Goal: Information Seeking & Learning: Learn about a topic

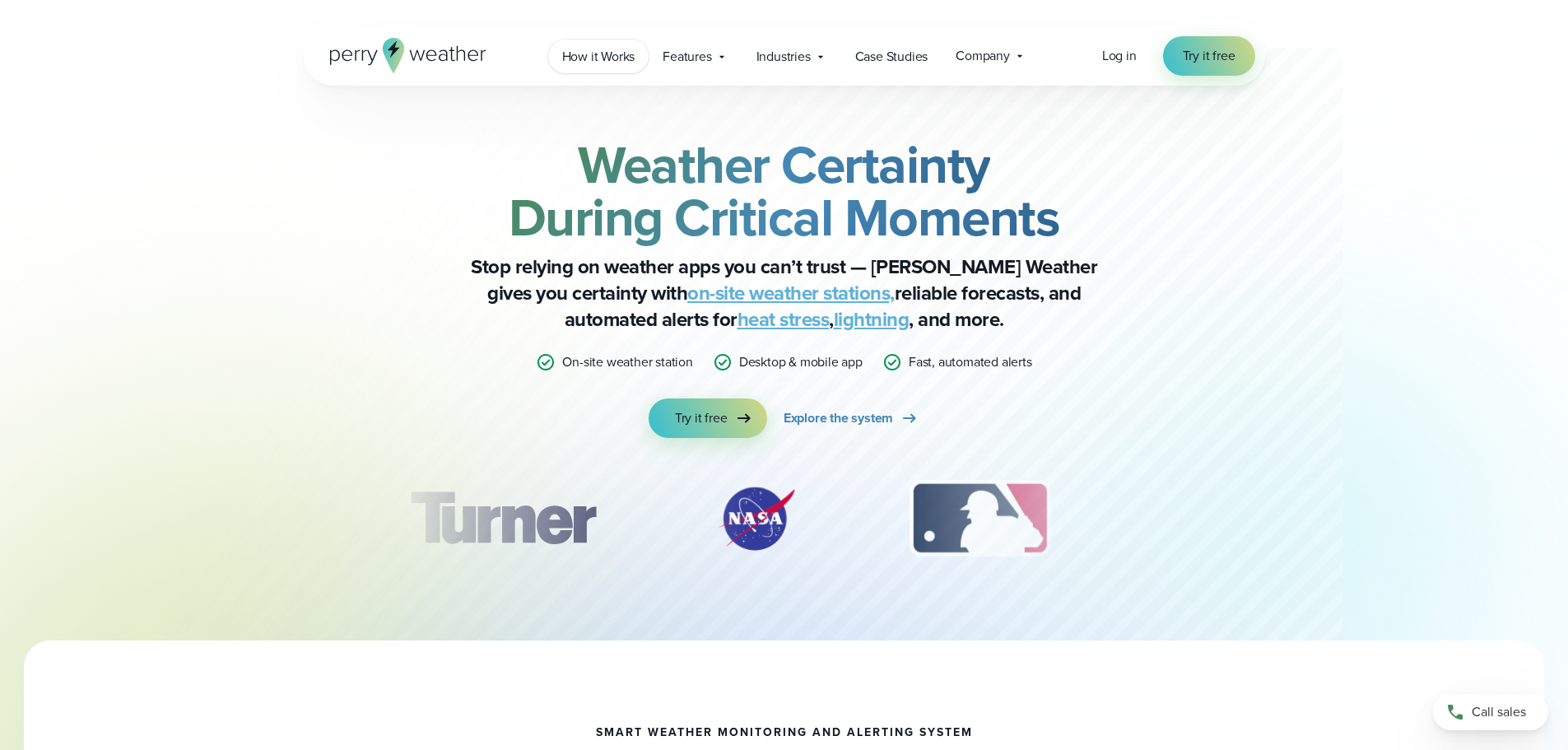
click at [621, 65] on span "How it Works" at bounding box center [598, 57] width 74 height 20
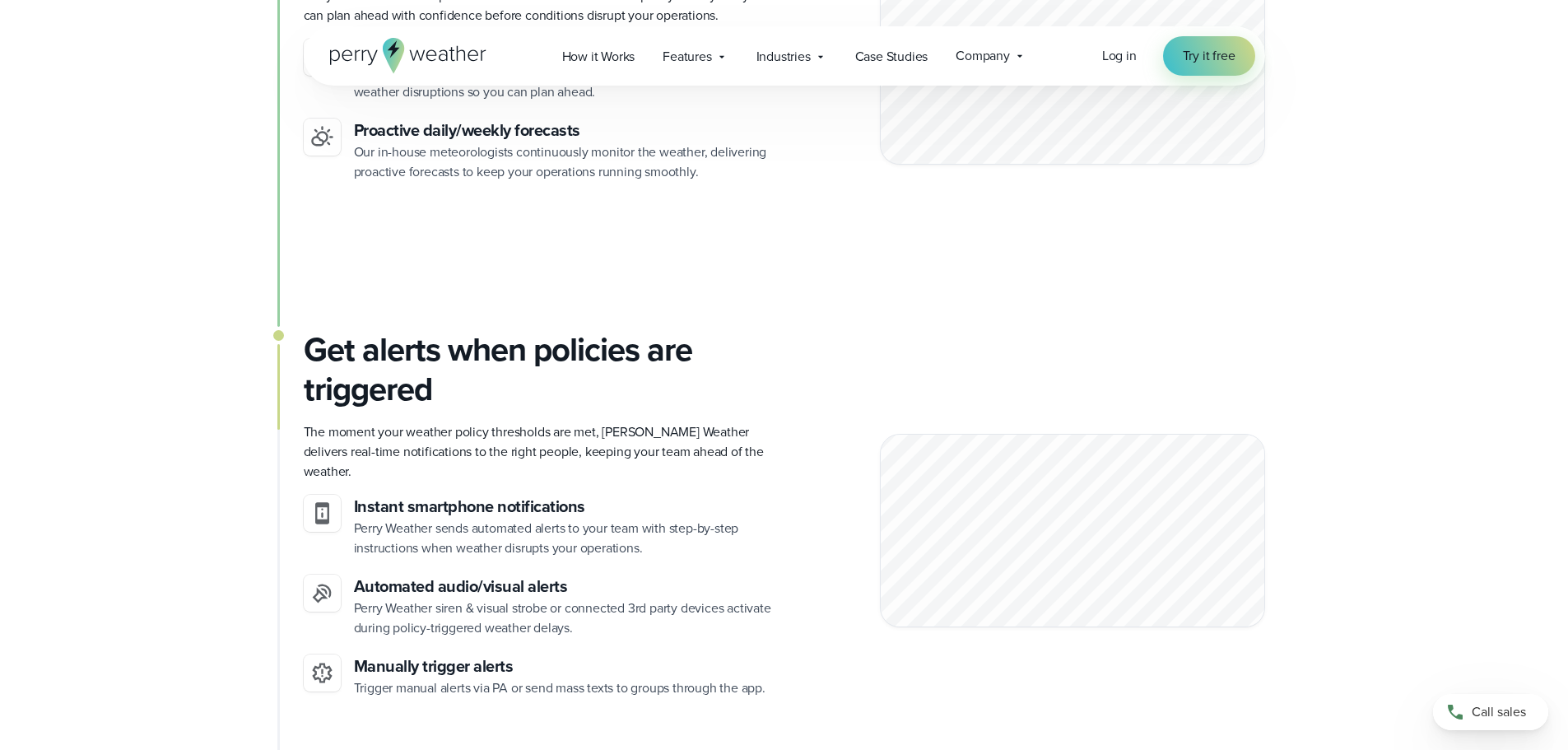
scroll to position [1564, 0]
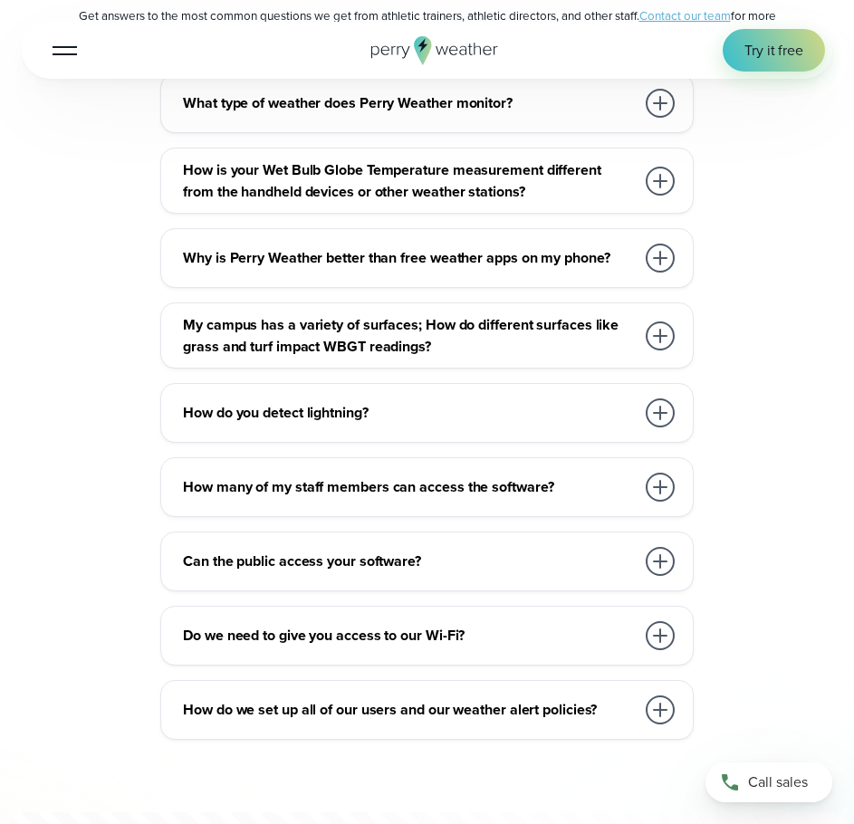
scroll to position [9144, 0]
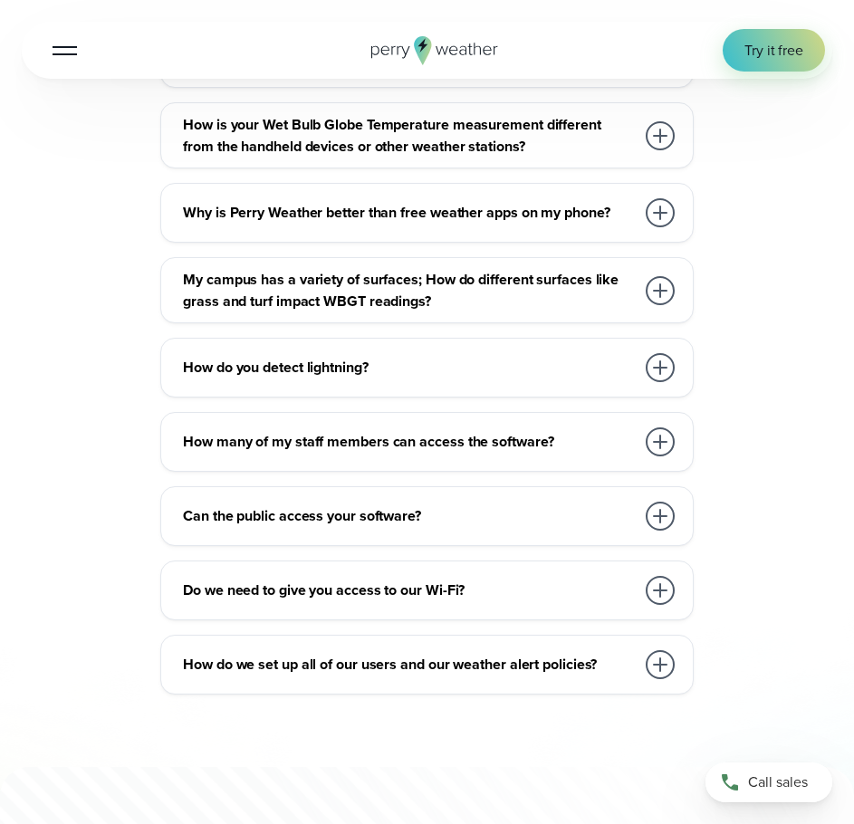
click at [655, 456] on div at bounding box center [660, 441] width 29 height 29
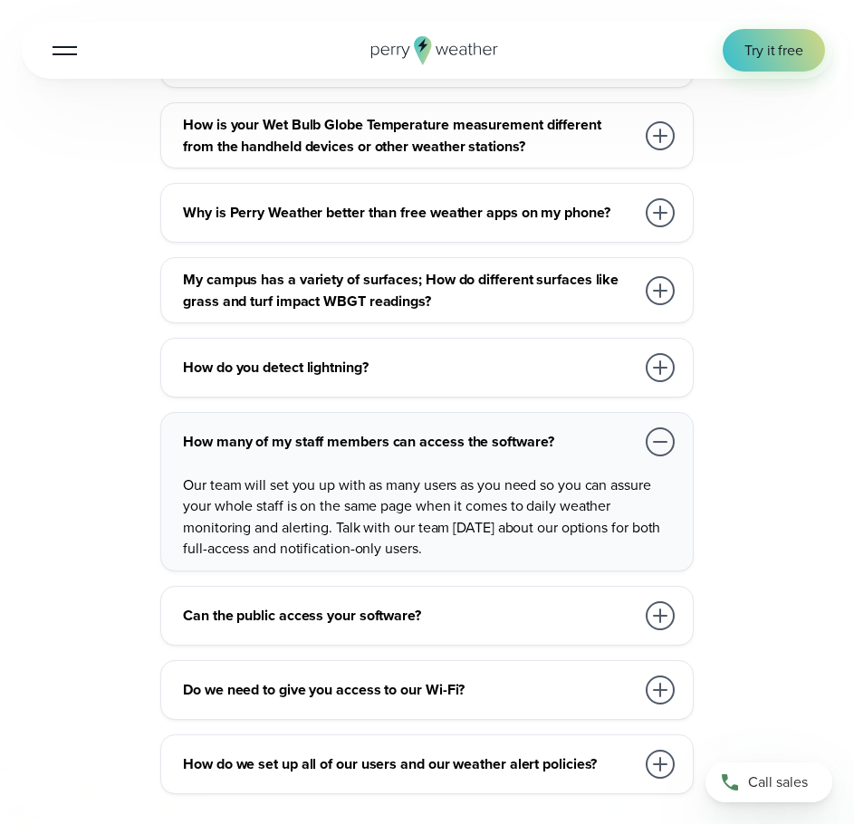
click at [673, 72] on div at bounding box center [660, 57] width 29 height 29
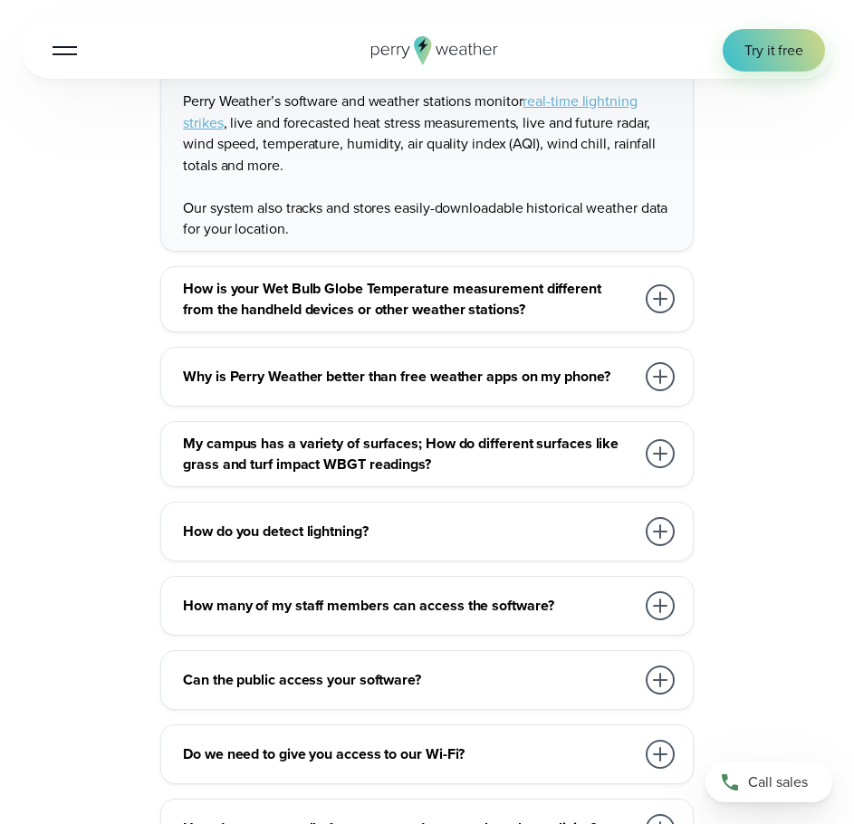
click at [668, 313] on div at bounding box center [660, 298] width 29 height 29
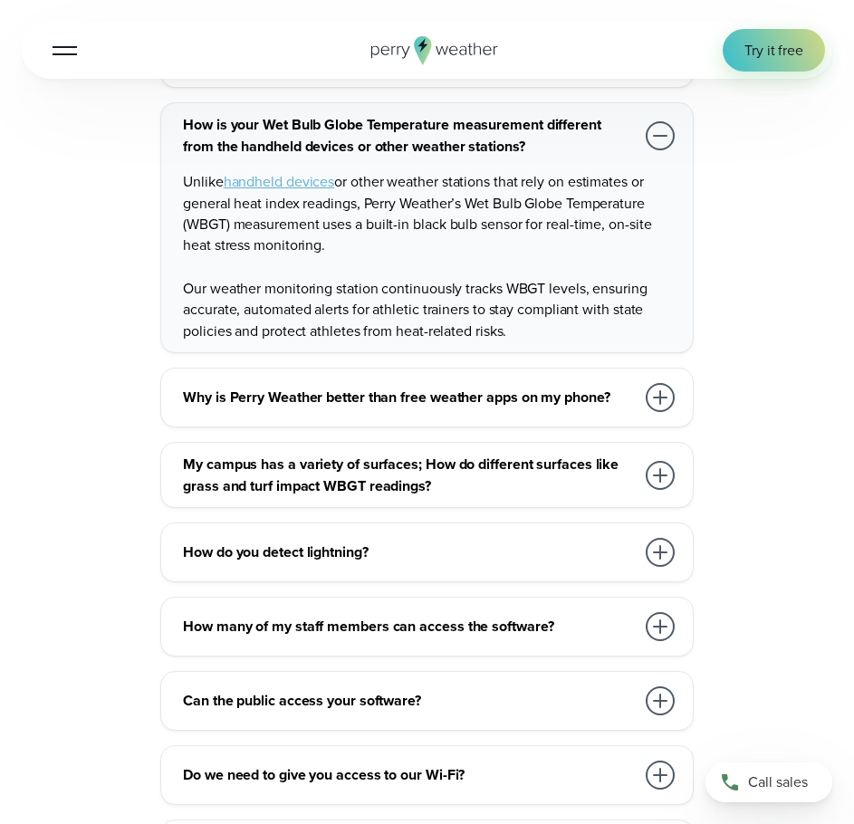
click at [658, 412] on div at bounding box center [660, 397] width 29 height 29
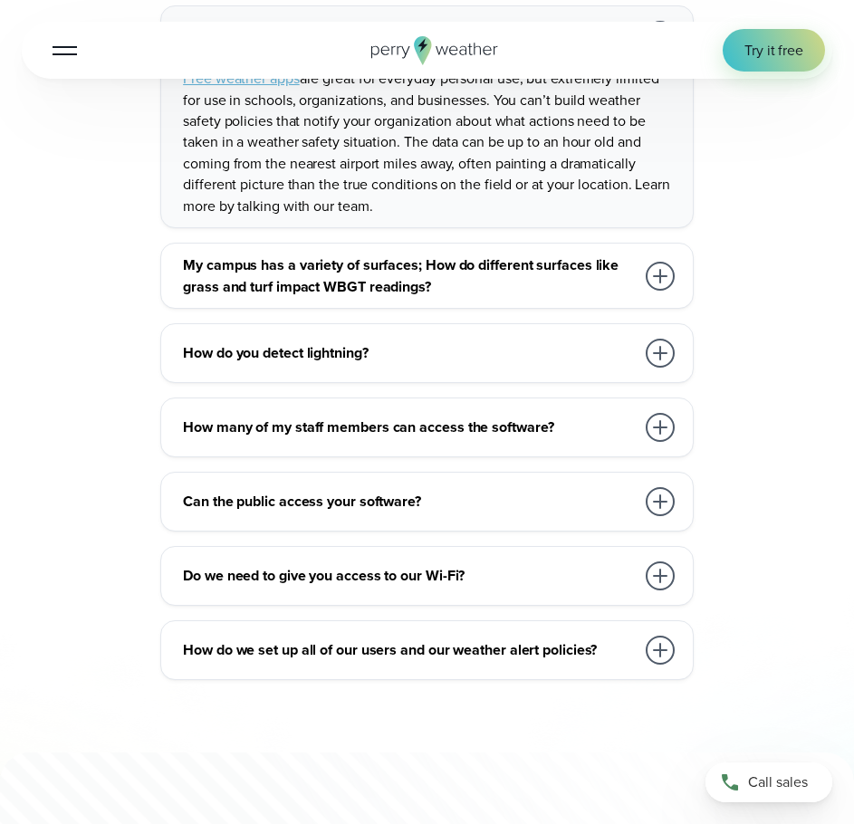
scroll to position [9416, 0]
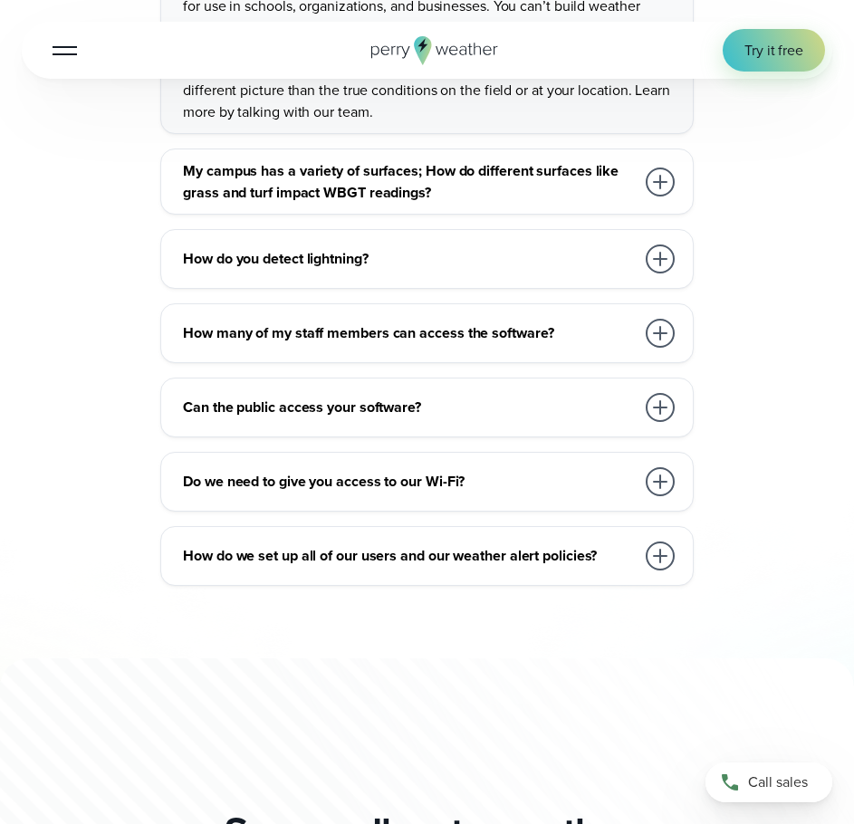
click at [669, 196] on div at bounding box center [660, 181] width 29 height 29
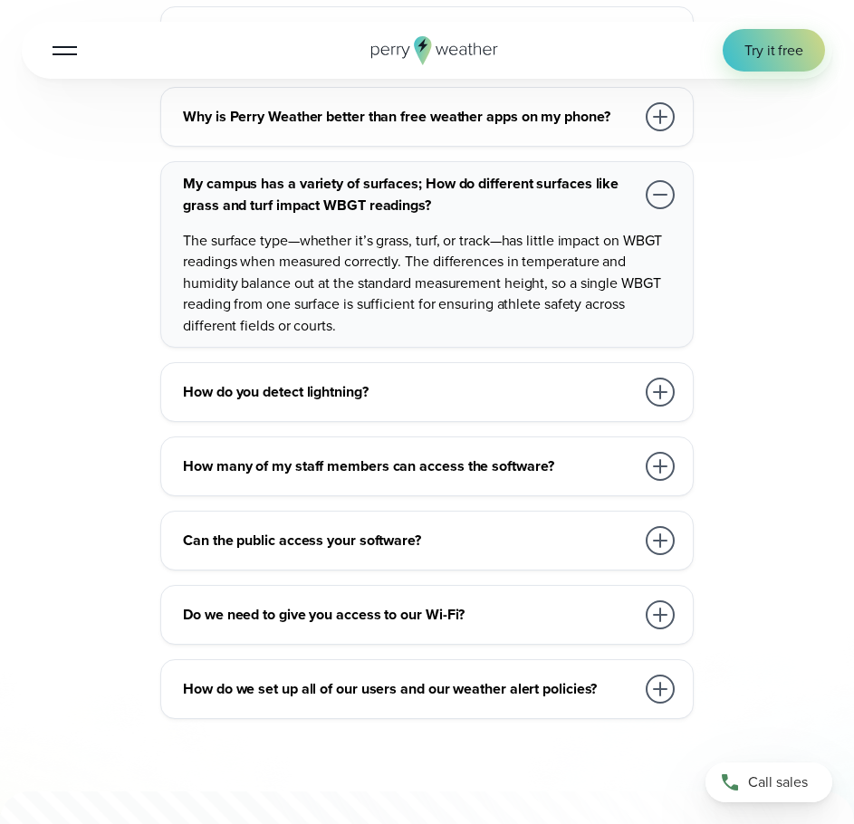
scroll to position [9325, 0]
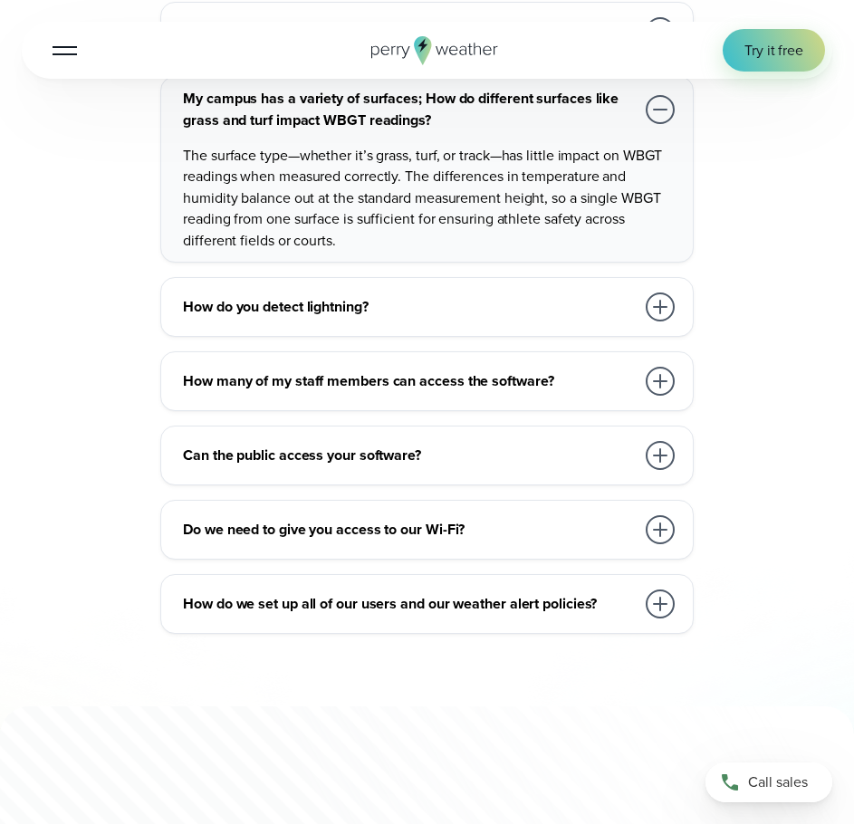
click at [653, 470] on div at bounding box center [660, 455] width 29 height 29
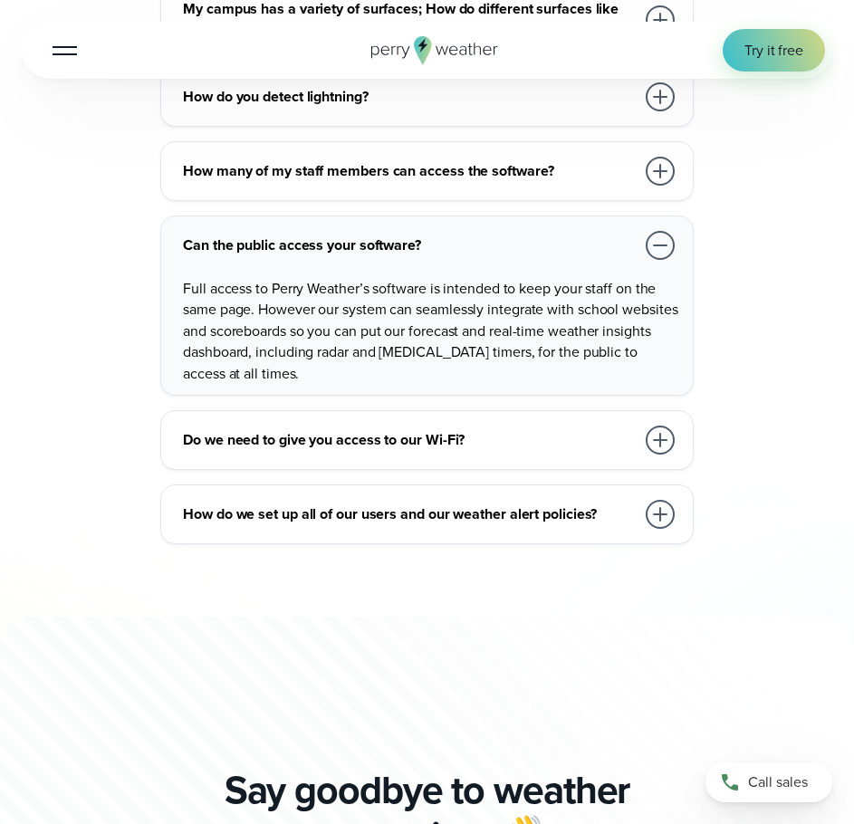
scroll to position [9416, 0]
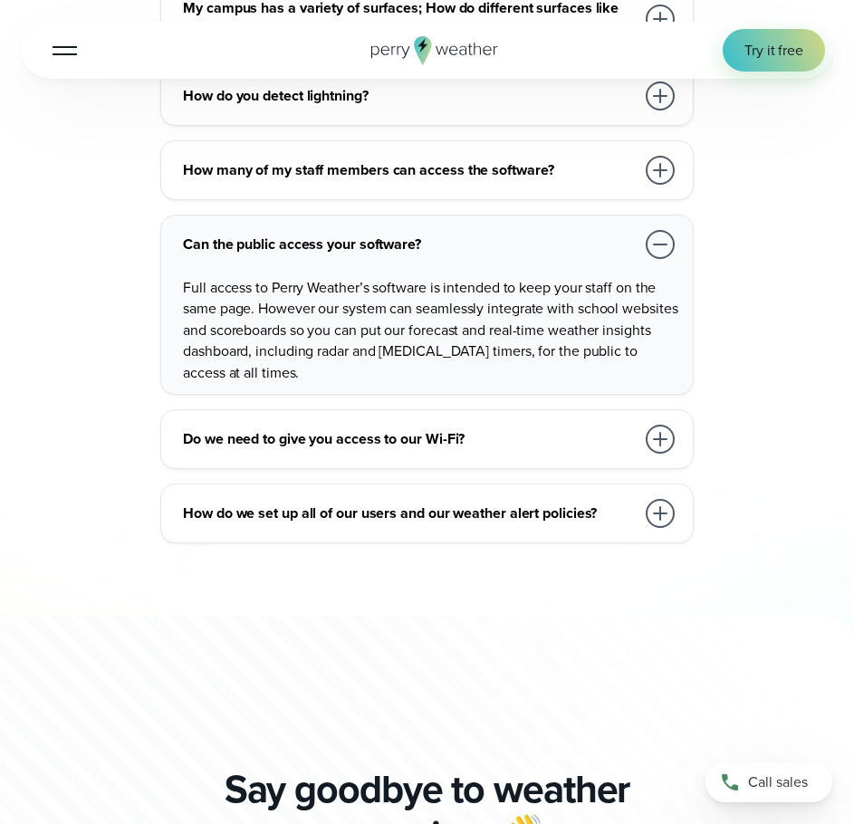
click at [661, 454] on div at bounding box center [660, 439] width 29 height 29
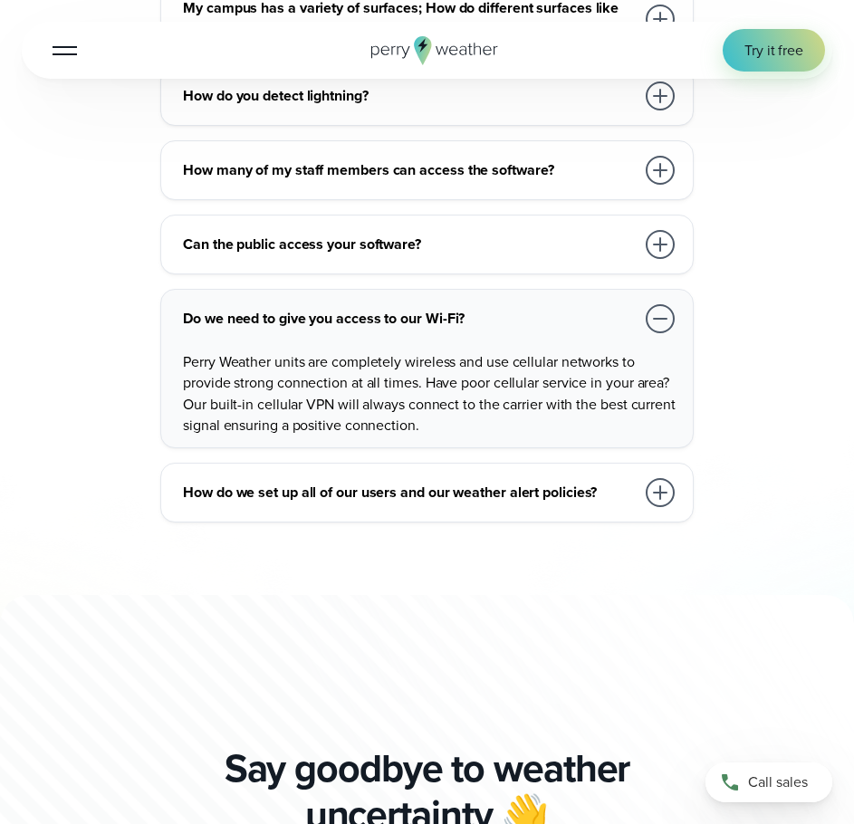
click at [657, 507] on div at bounding box center [660, 492] width 29 height 29
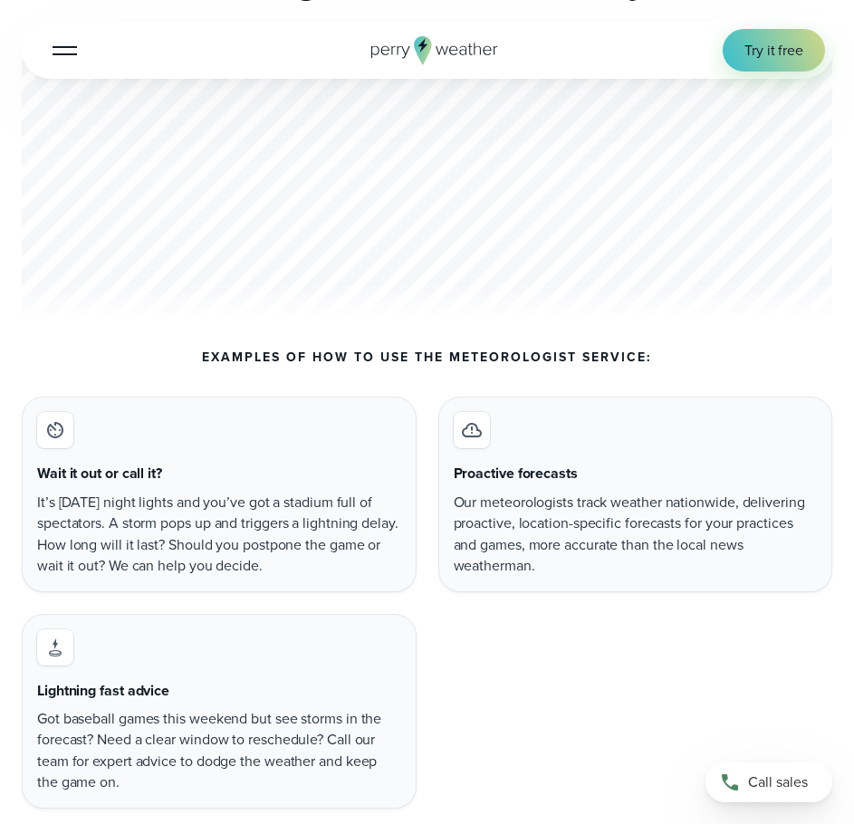
scroll to position [5885, 0]
